Goal: Browse casually: Explore the website without a specific task or goal

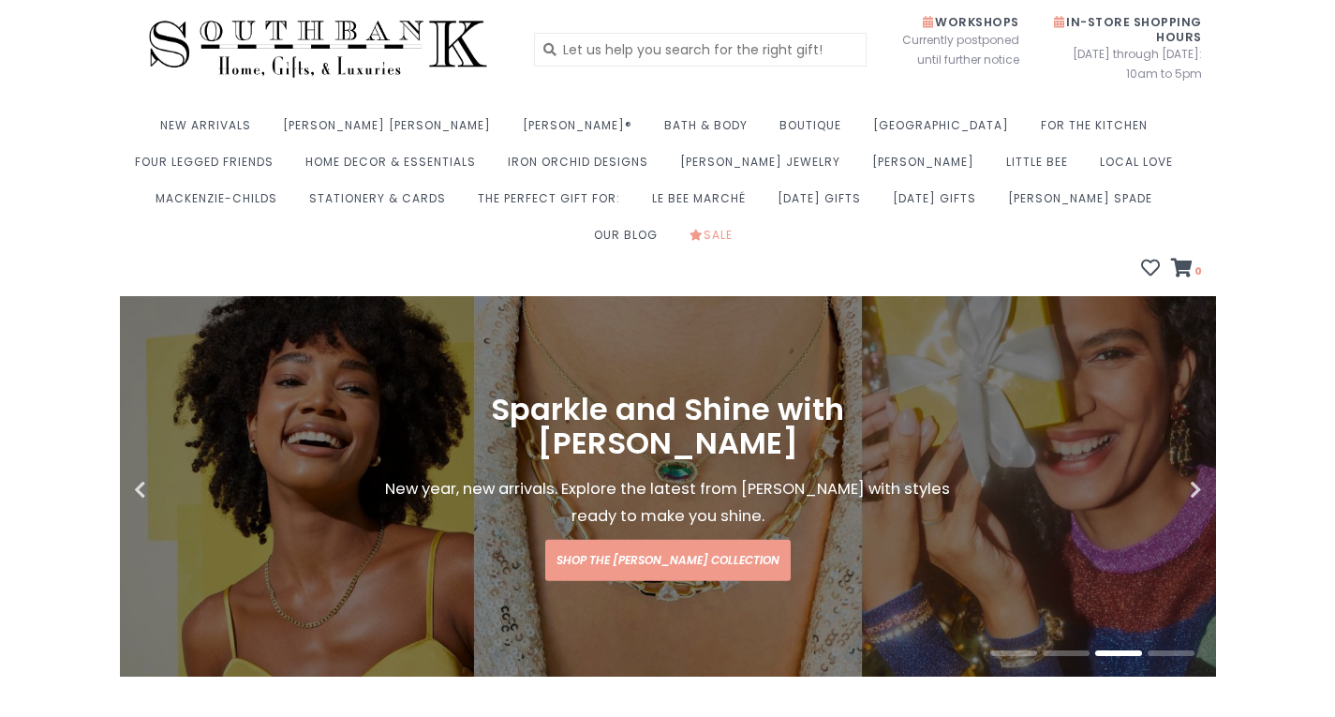
scroll to position [39, 0]
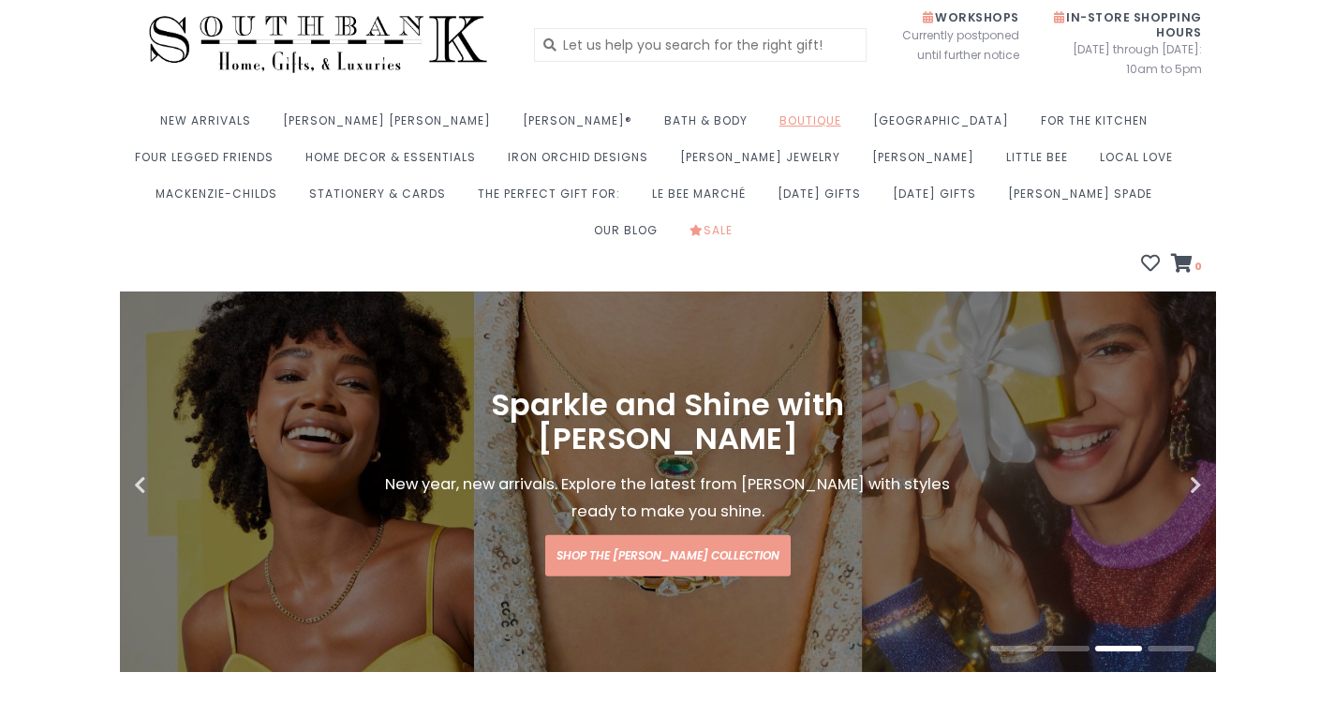
click at [780, 134] on link "Boutique" at bounding box center [815, 126] width 71 height 37
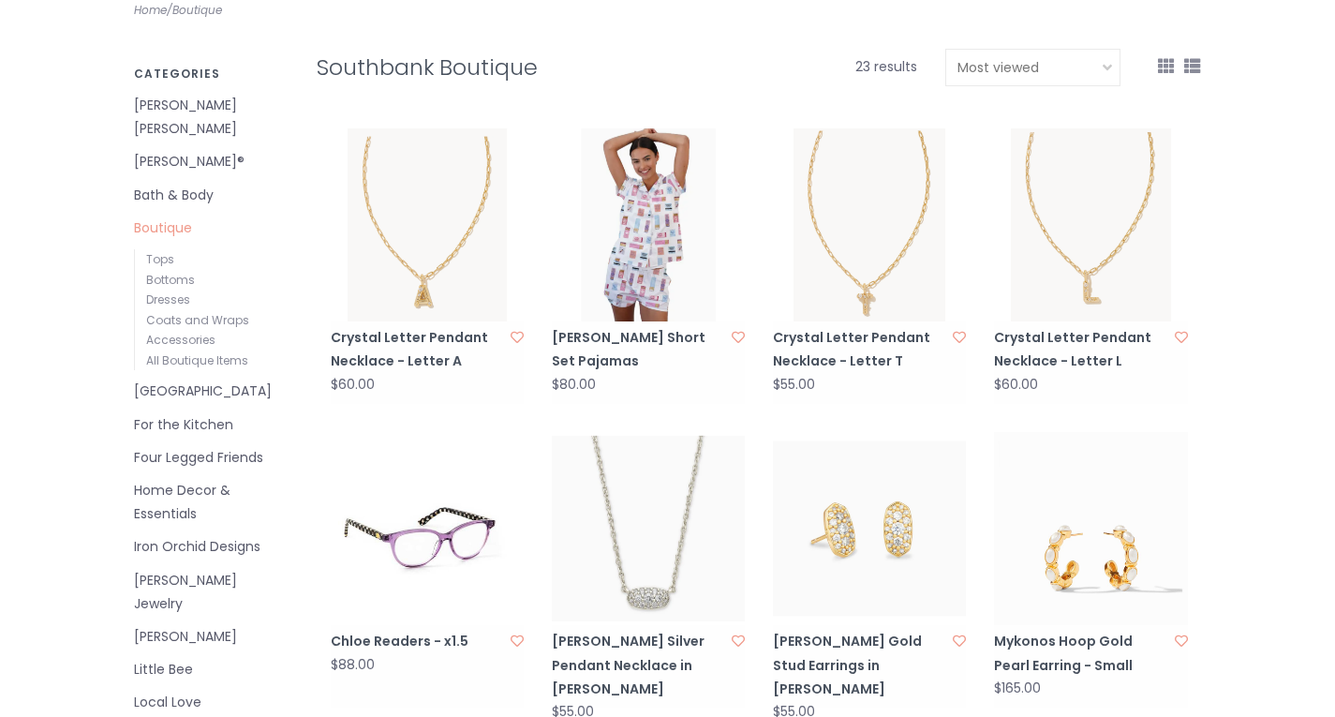
scroll to position [361, 0]
click at [242, 567] on link "[PERSON_NAME] Jewelry" at bounding box center [211, 590] width 155 height 47
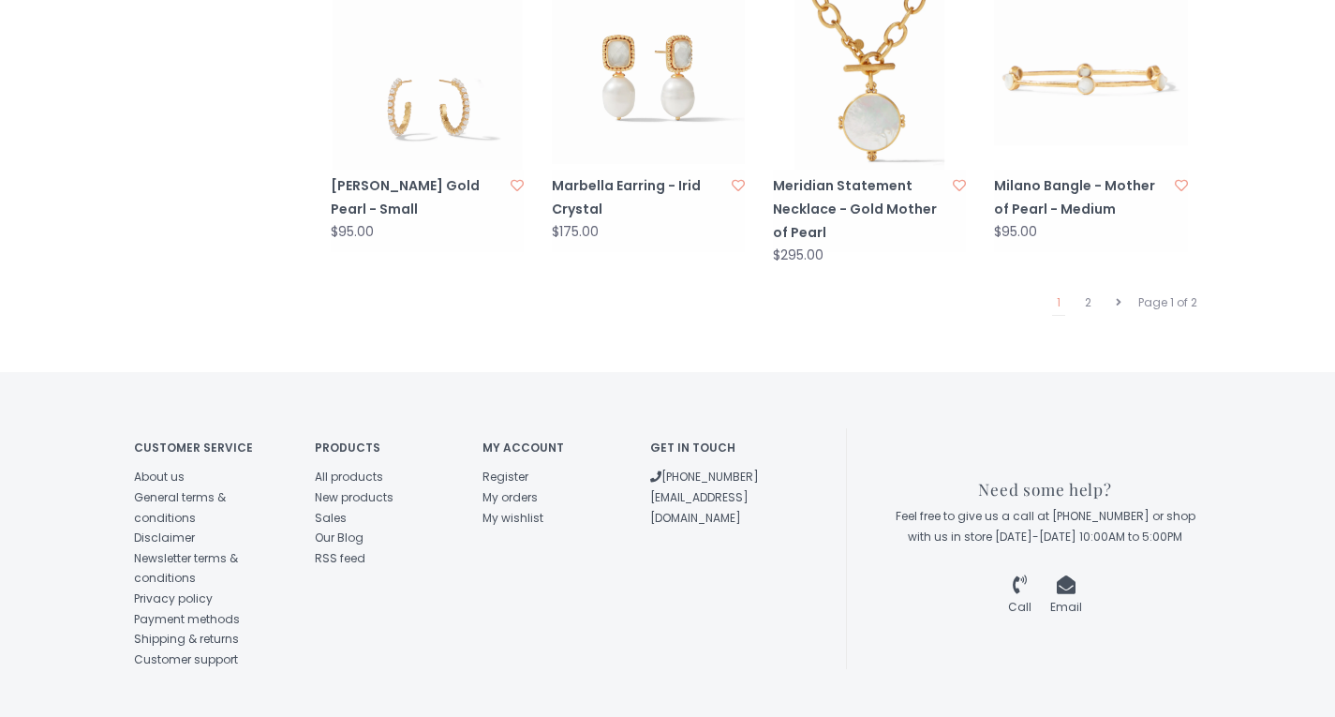
scroll to position [2074, 0]
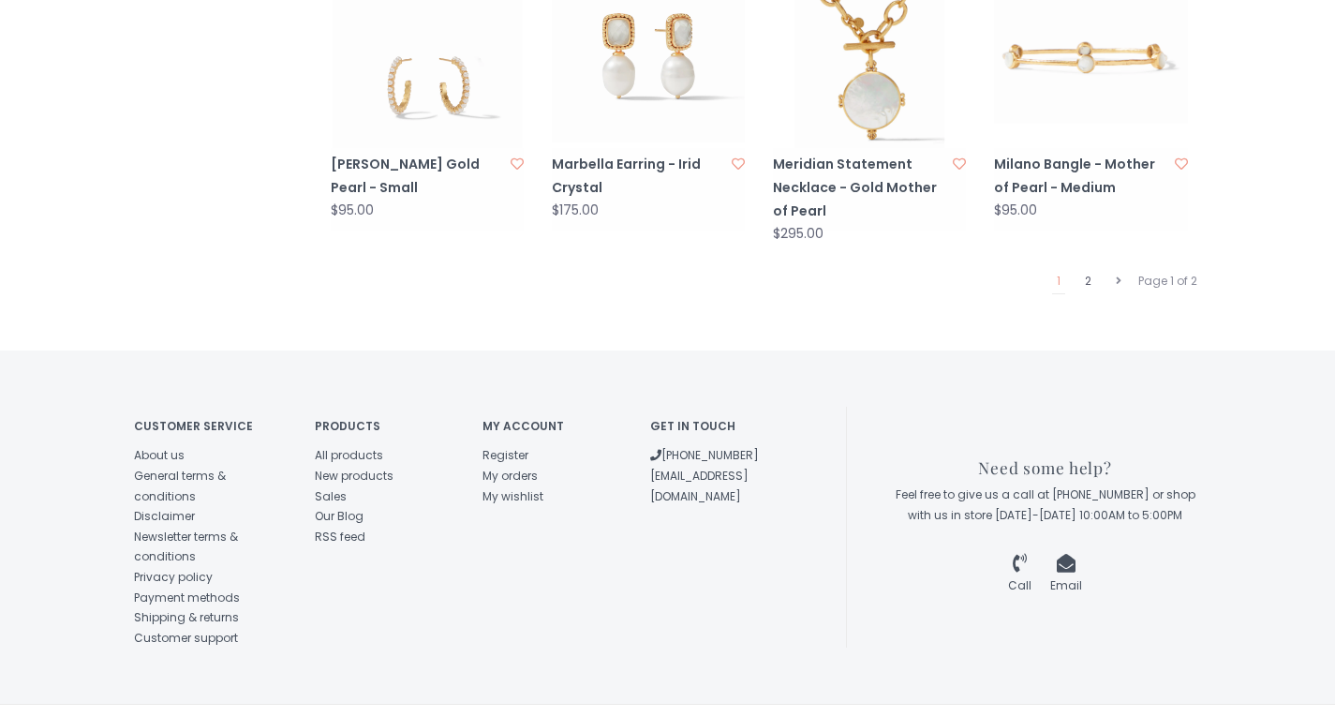
click at [1088, 269] on link "2" at bounding box center [1088, 281] width 16 height 24
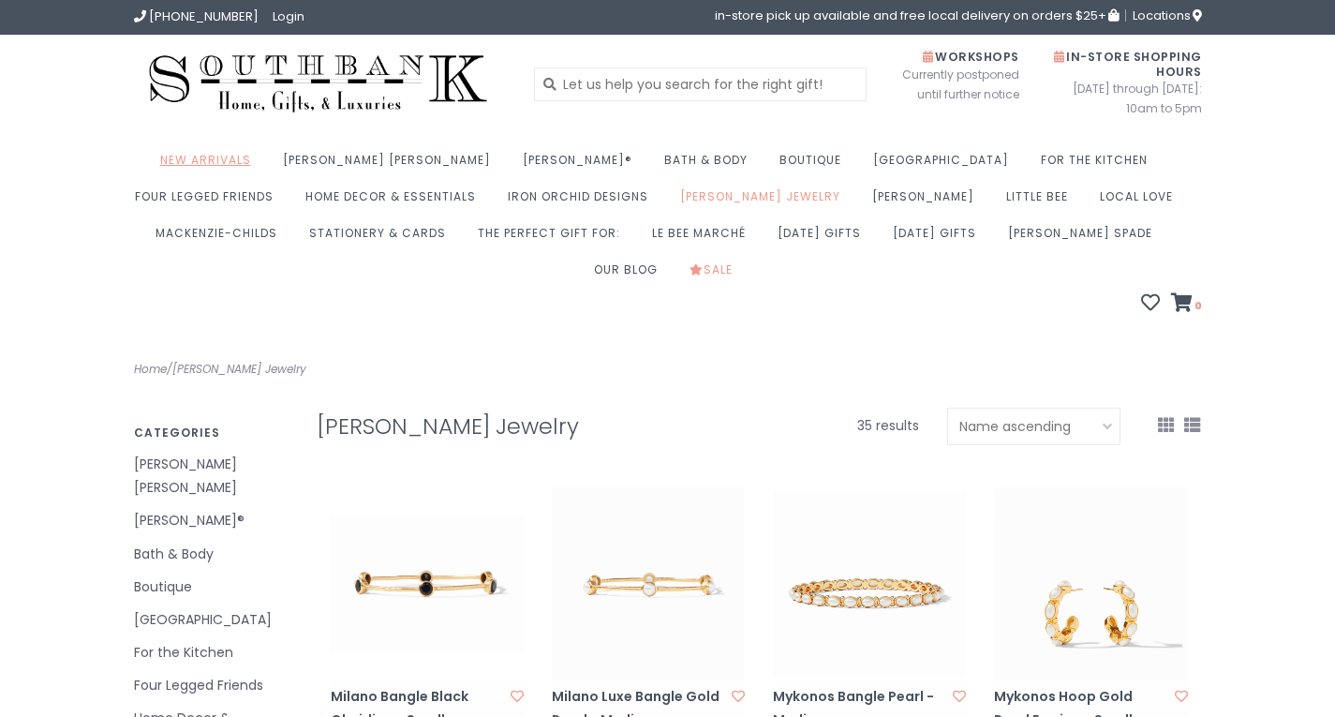
click at [240, 168] on link "New Arrivals" at bounding box center [210, 165] width 100 height 37
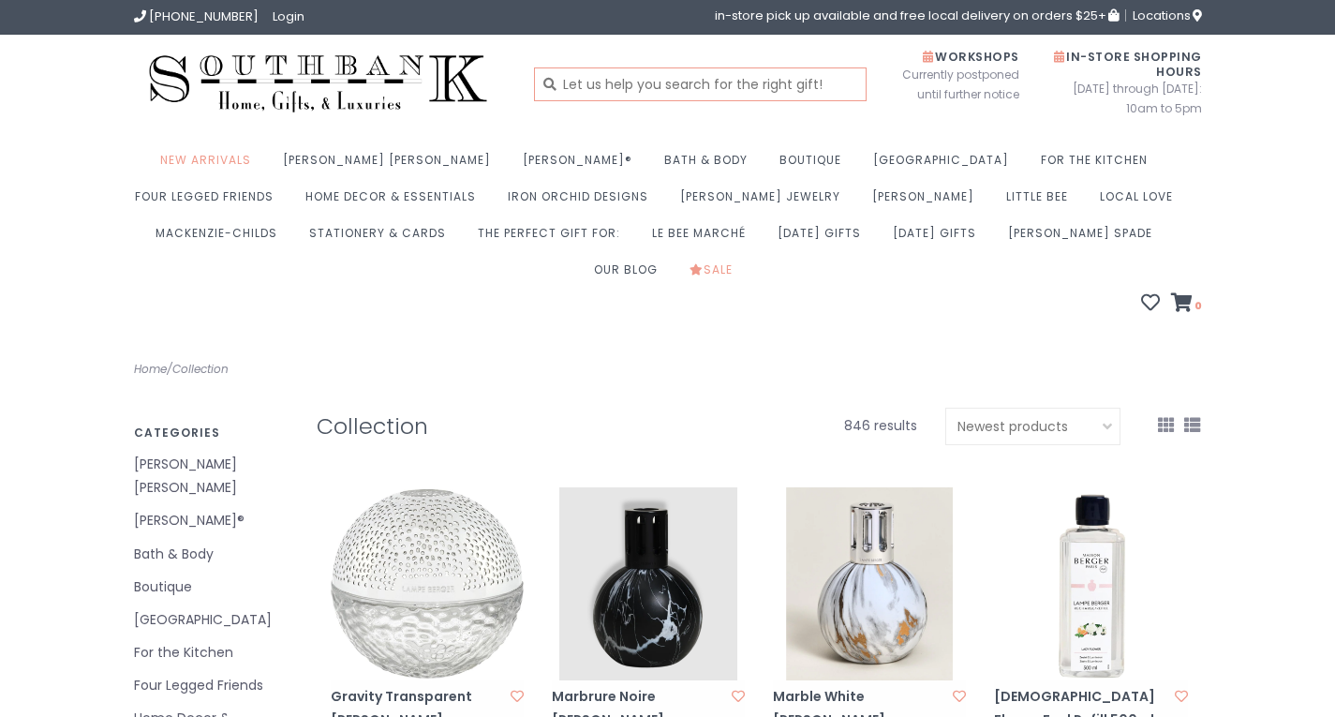
click at [811, 87] on input "text" at bounding box center [700, 84] width 333 height 34
type input "clothing"
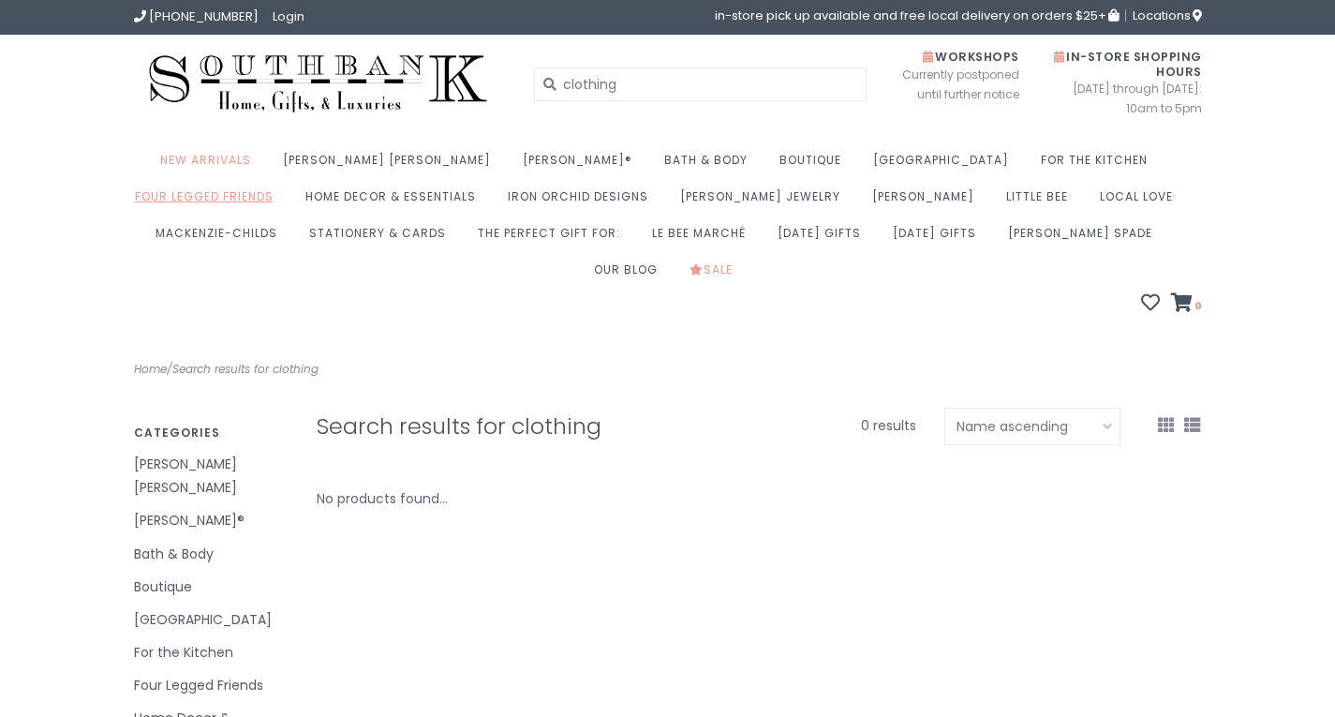
click at [283, 184] on link "Four Legged Friends" at bounding box center [209, 202] width 148 height 37
